Goal: Navigation & Orientation: Locate item on page

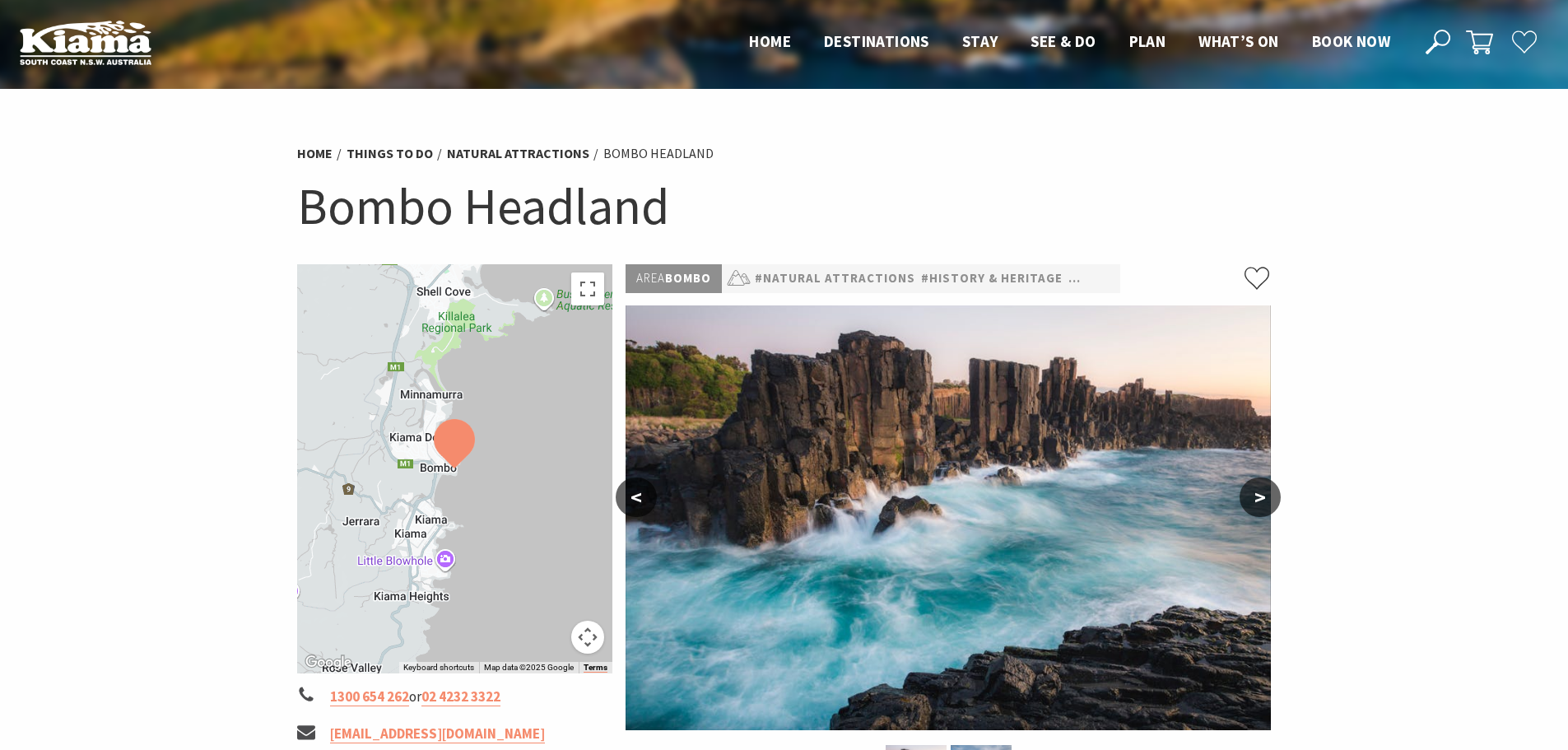
click at [1265, 496] on button ">" at bounding box center [1260, 497] width 41 height 40
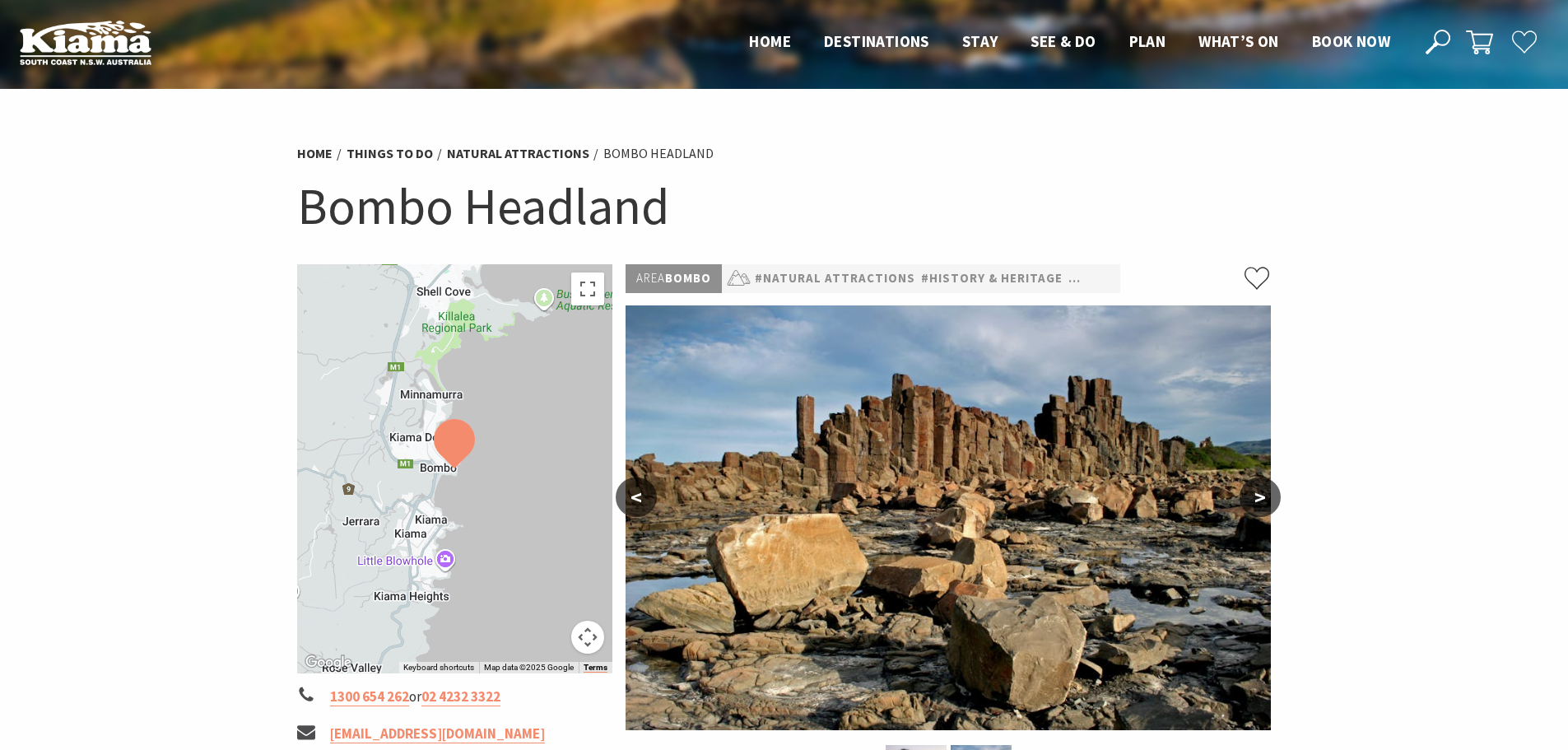
click at [1263, 495] on button ">" at bounding box center [1260, 497] width 41 height 40
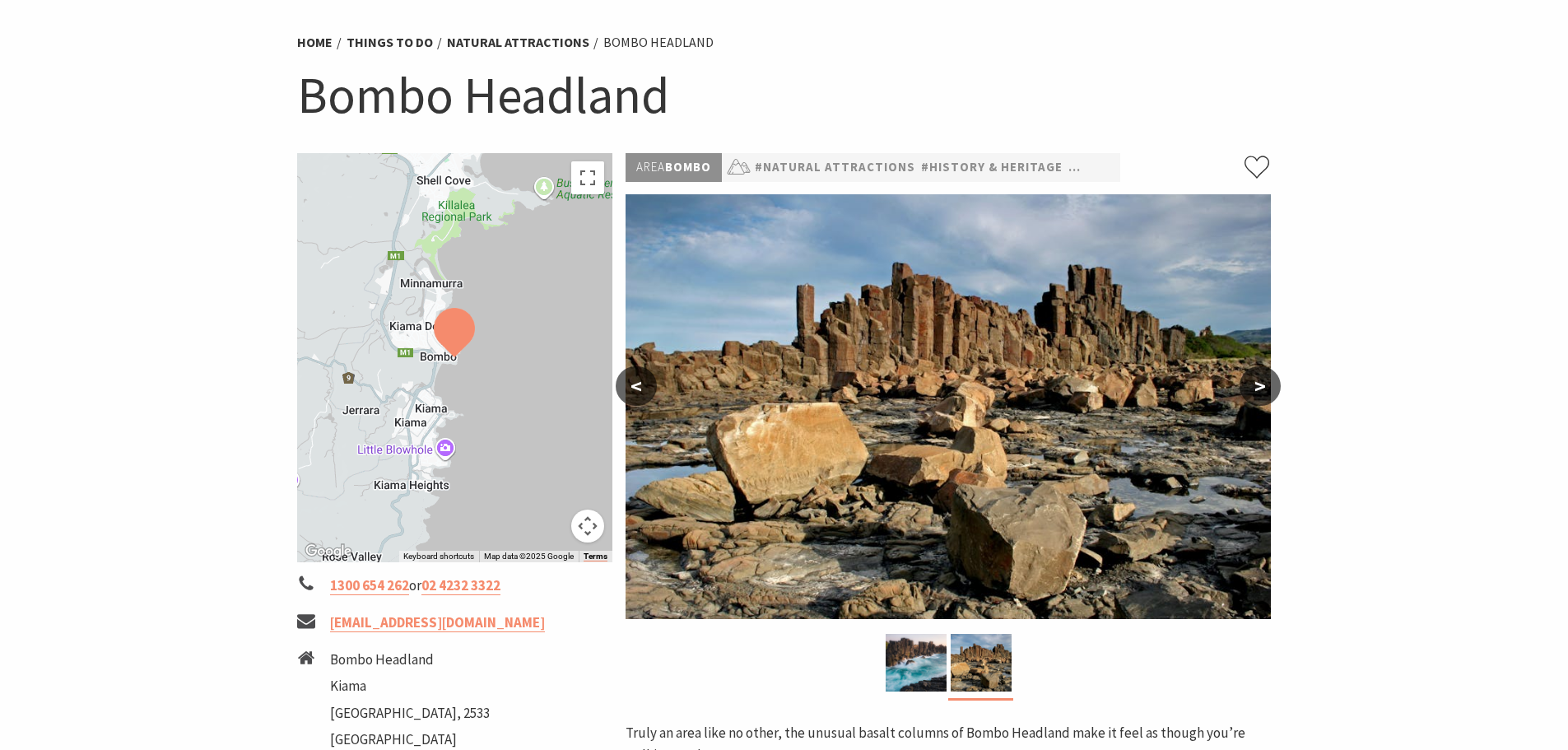
scroll to position [83, 0]
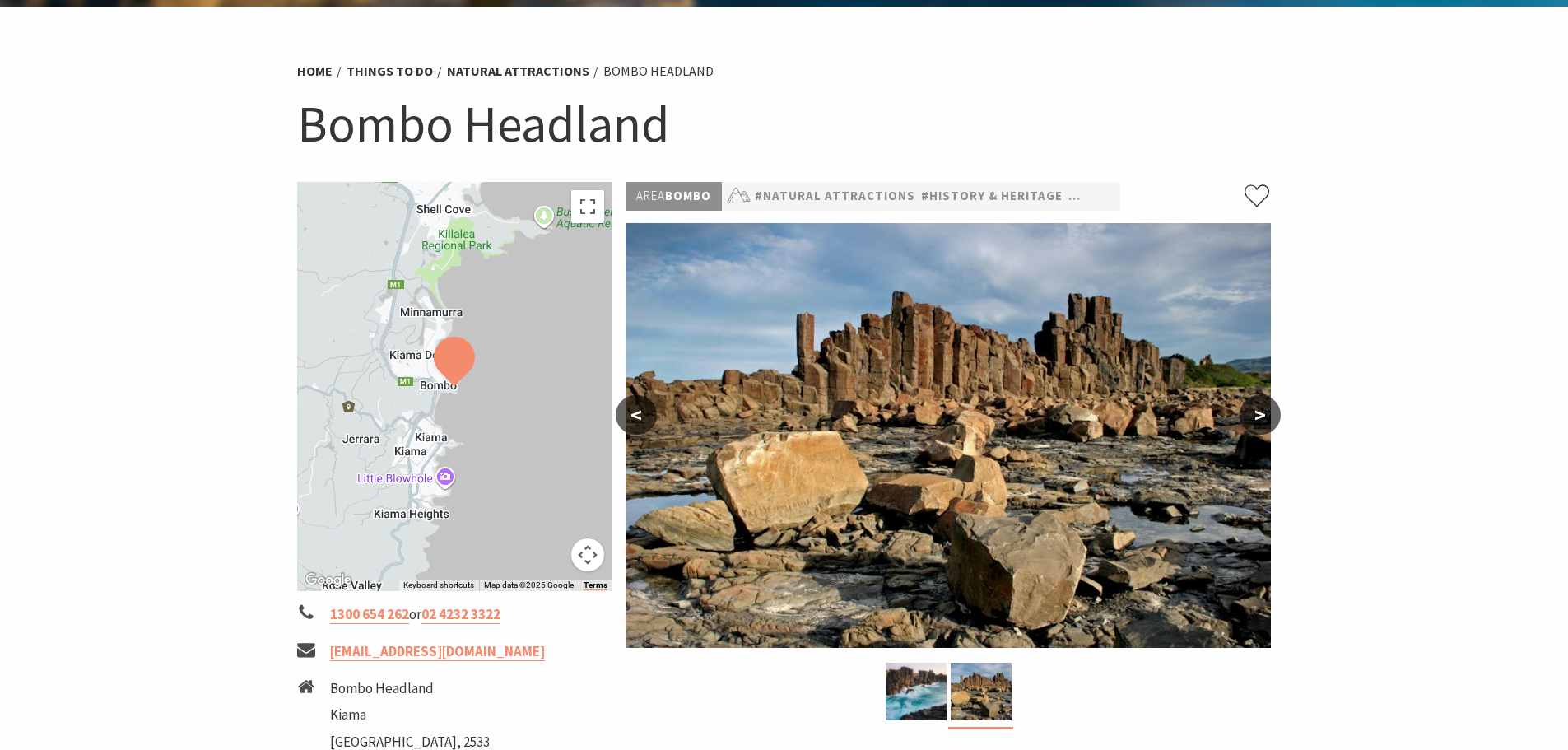
click at [635, 412] on button "<" at bounding box center [636, 414] width 41 height 40
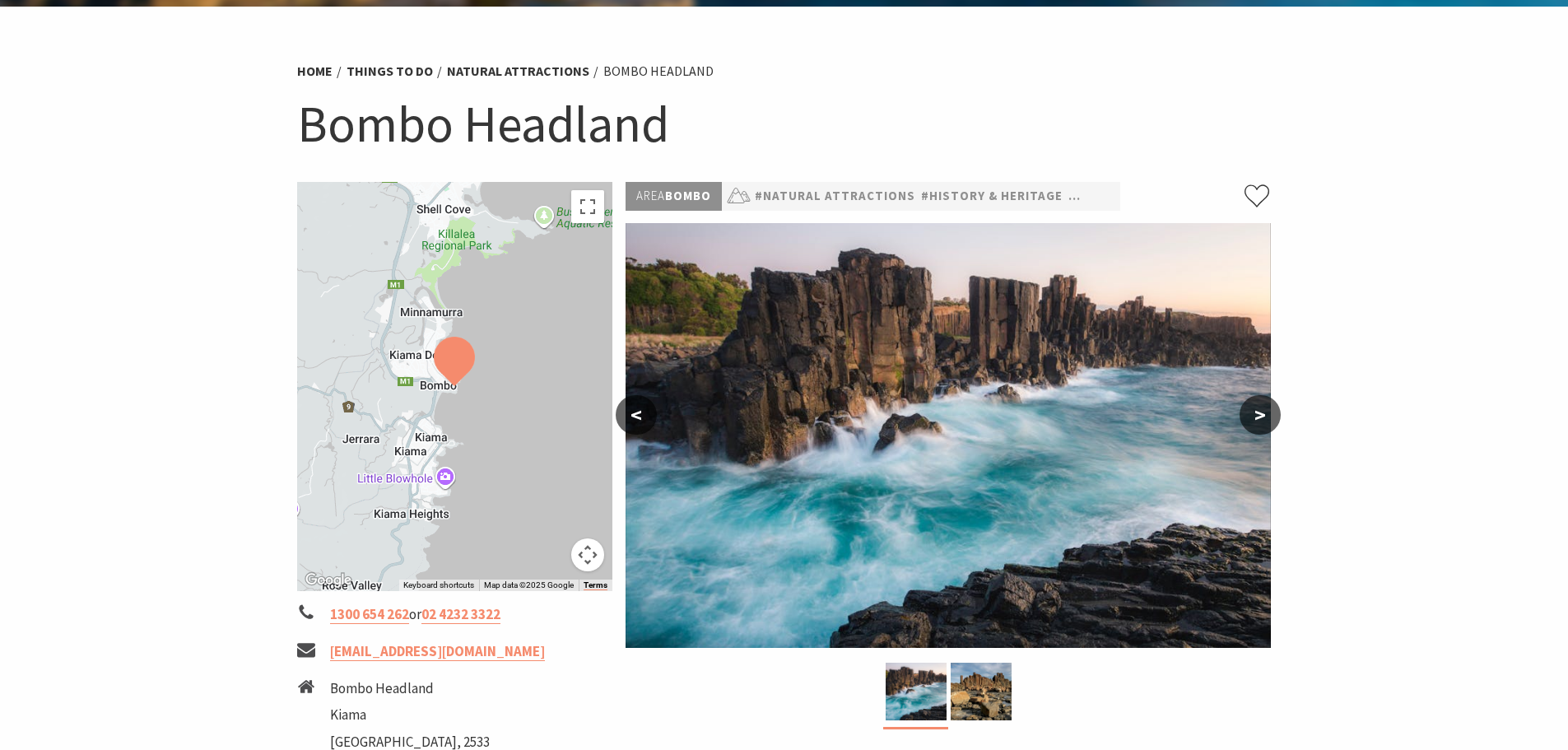
click at [635, 413] on button "<" at bounding box center [636, 414] width 41 height 40
click at [1264, 419] on button ">" at bounding box center [1260, 414] width 41 height 40
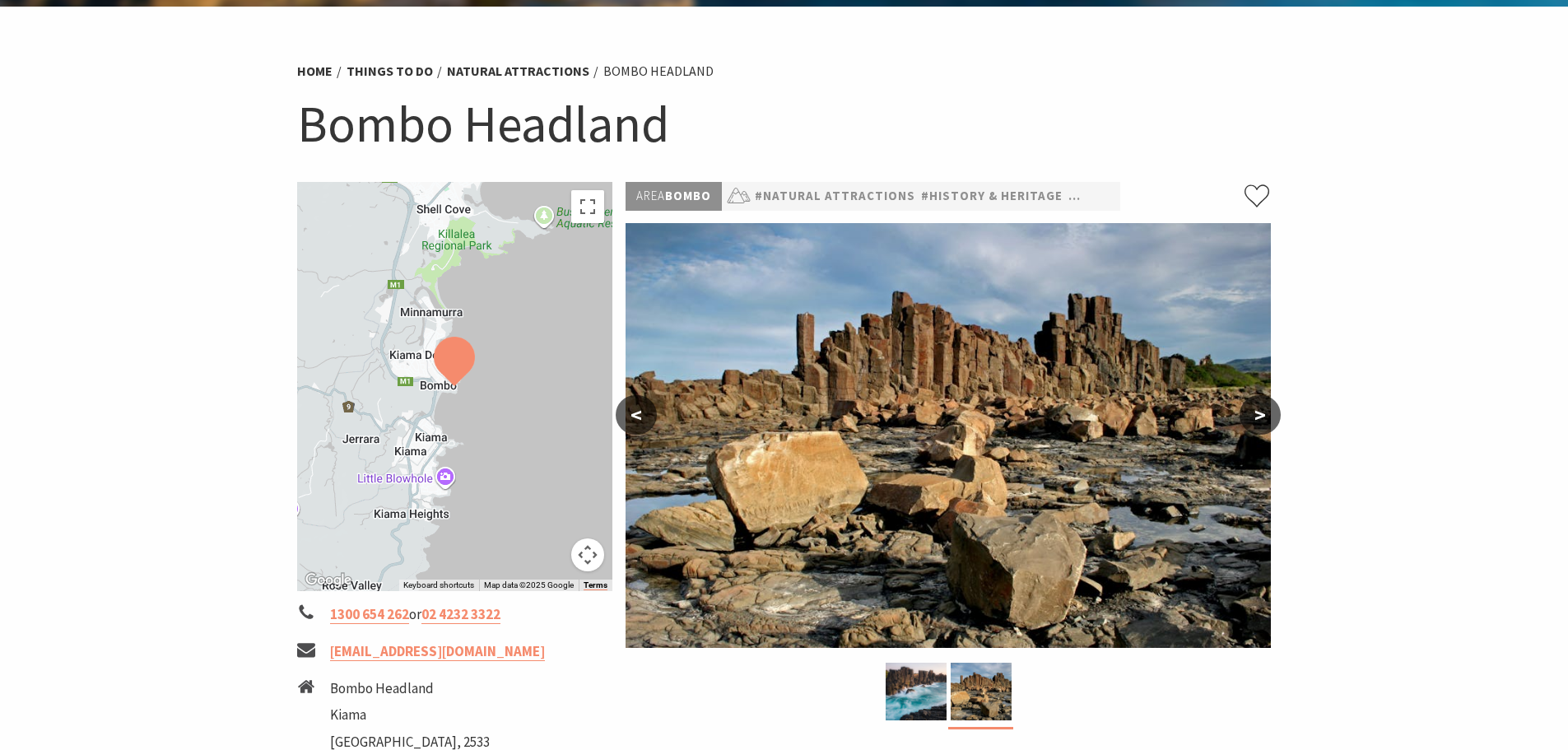
click at [1264, 419] on button ">" at bounding box center [1260, 414] width 41 height 40
click at [1254, 408] on button ">" at bounding box center [1260, 414] width 41 height 40
